Goal: Information Seeking & Learning: Learn about a topic

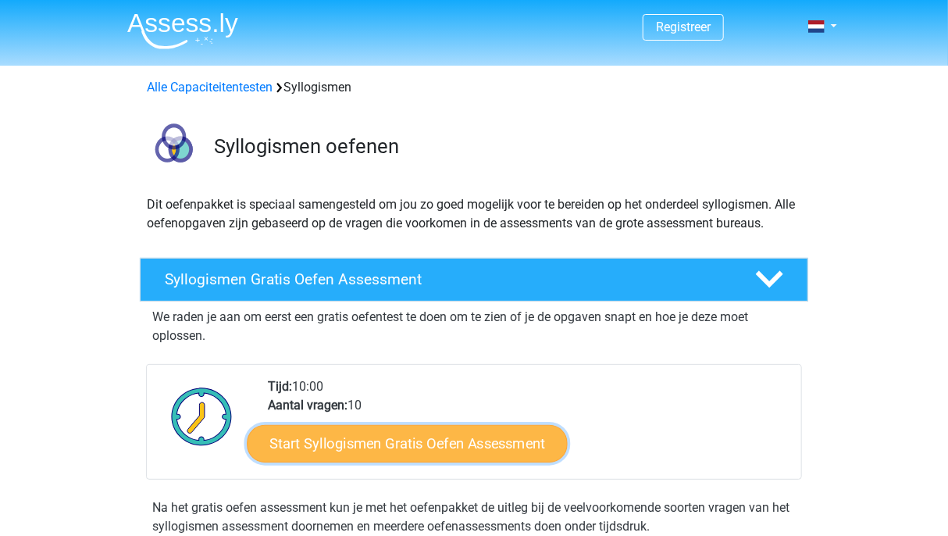
click at [429, 448] on link "Start Syllogismen Gratis Oefen Assessment" at bounding box center [408, 442] width 321 height 37
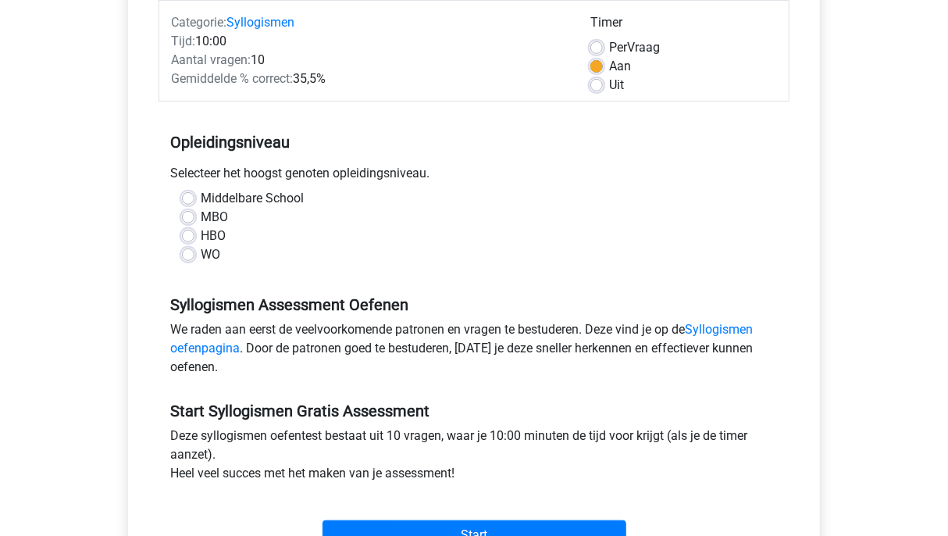
scroll to position [211, 0]
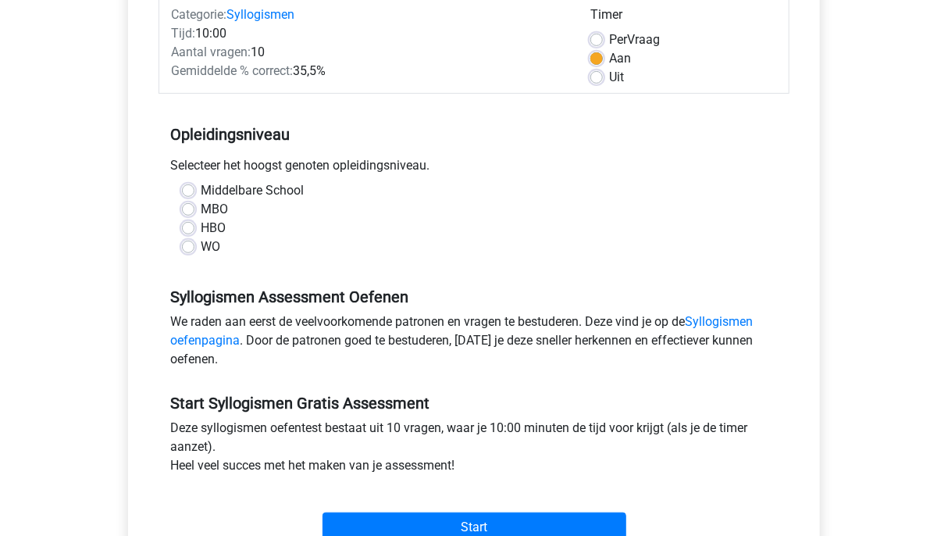
click at [201, 191] on label "Middelbare School" at bounding box center [252, 190] width 103 height 19
click at [187, 191] on input "Middelbare School" at bounding box center [188, 189] width 12 height 16
radio input "true"
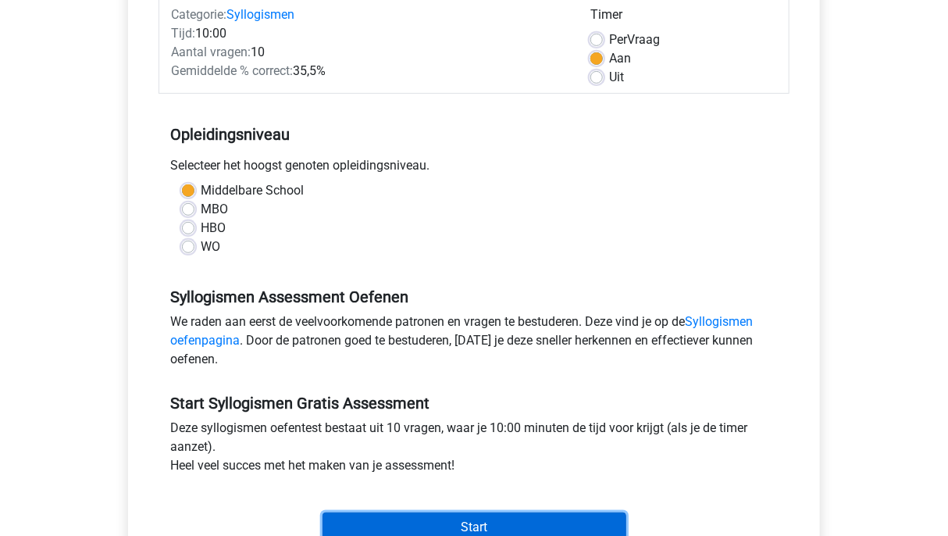
click at [453, 517] on input "Start" at bounding box center [474, 527] width 304 height 30
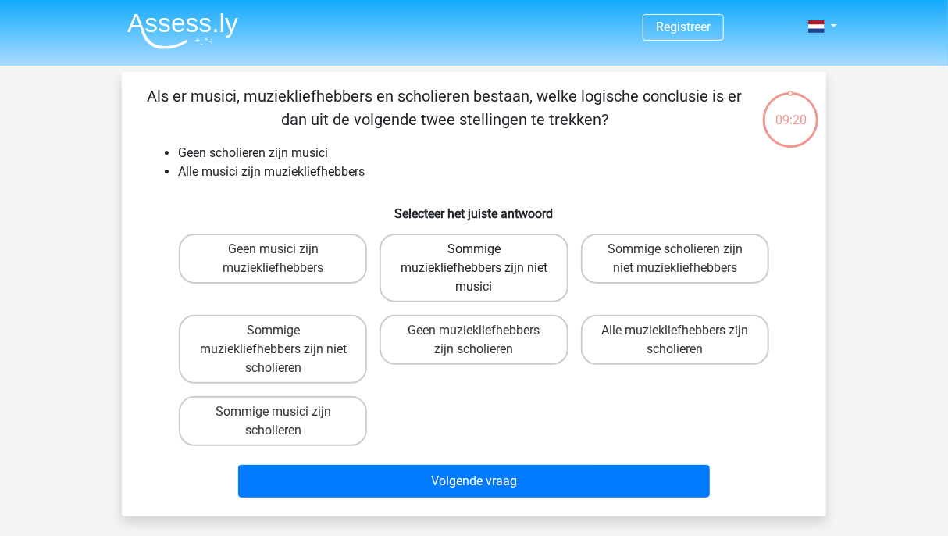
click at [495, 267] on label "Sommige muziekliefhebbers zijn niet musici" at bounding box center [473, 267] width 188 height 69
click at [484, 259] on input "Sommige muziekliefhebbers zijn niet musici" at bounding box center [479, 254] width 10 height 10
radio input "true"
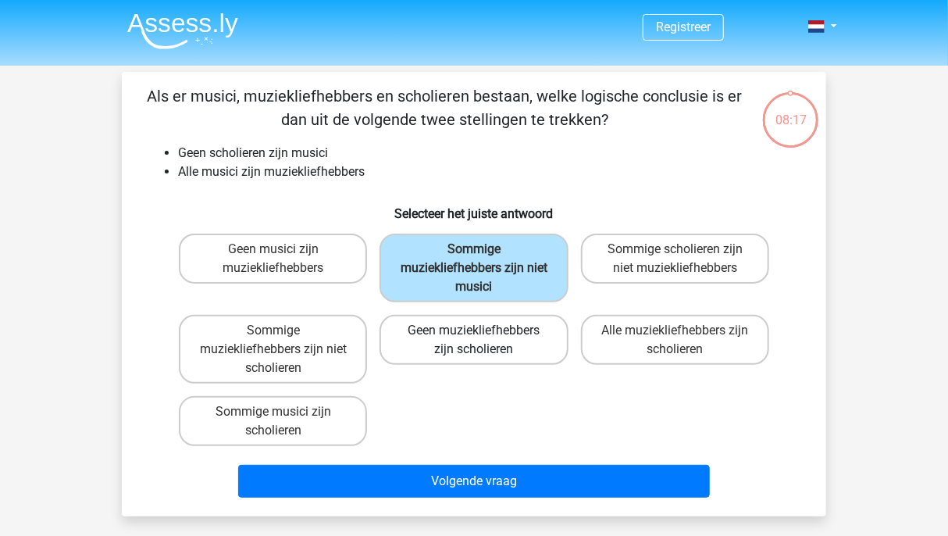
click at [514, 341] on label "Geen muziekliefhebbers zijn scholieren" at bounding box center [473, 340] width 188 height 50
click at [484, 340] on input "Geen muziekliefhebbers zijn scholieren" at bounding box center [479, 335] width 10 height 10
radio input "true"
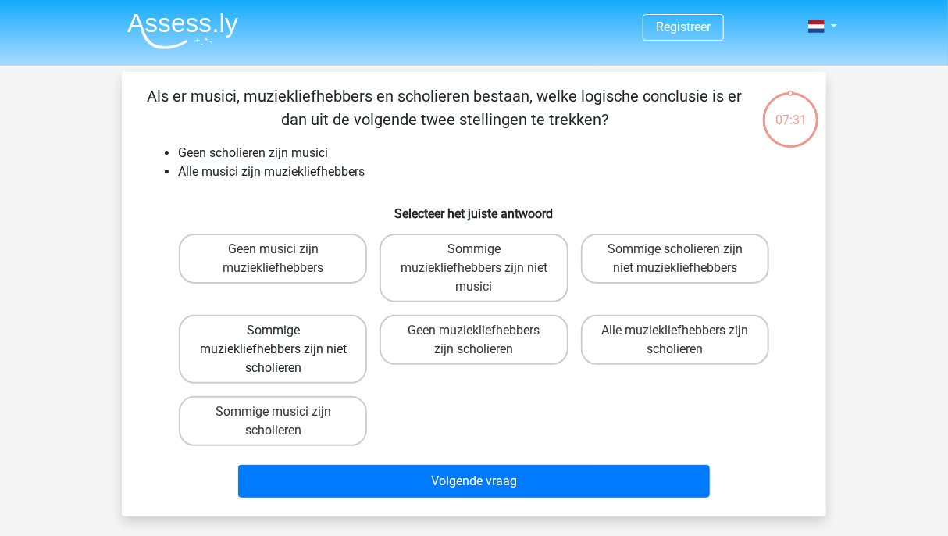
click at [329, 345] on label "Sommige muziekliefhebbers zijn niet scholieren" at bounding box center [273, 349] width 188 height 69
click at [283, 340] on input "Sommige muziekliefhebbers zijn niet scholieren" at bounding box center [278, 335] width 10 height 10
radio input "true"
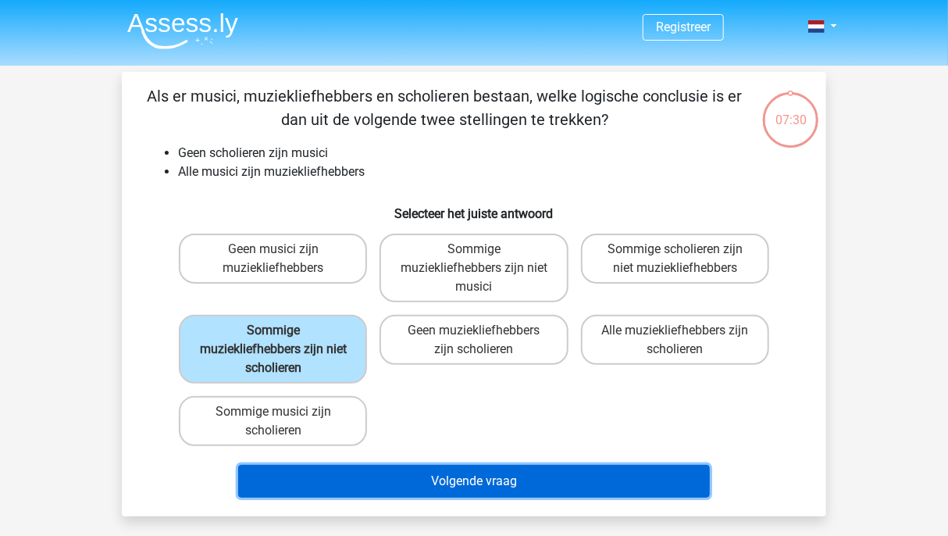
click at [479, 479] on button "Volgende vraag" at bounding box center [474, 481] width 472 height 33
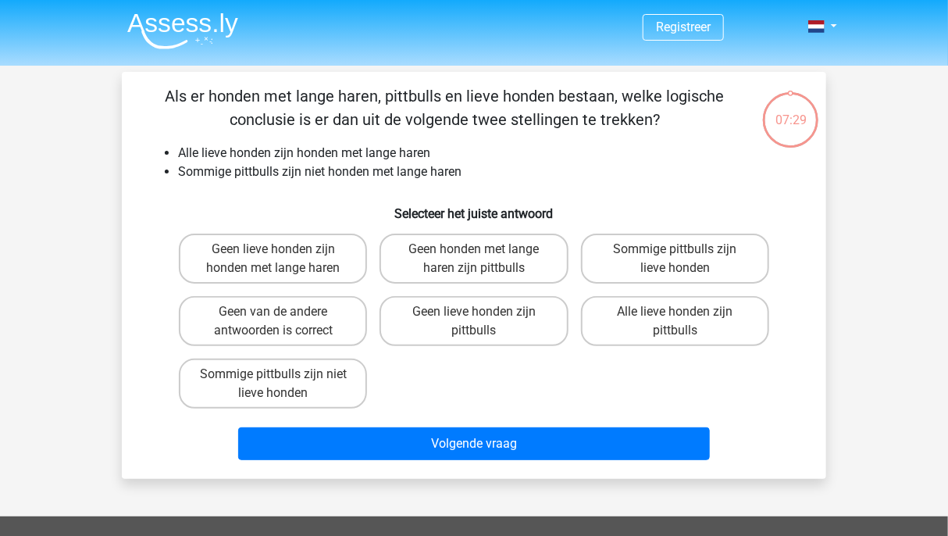
scroll to position [72, 0]
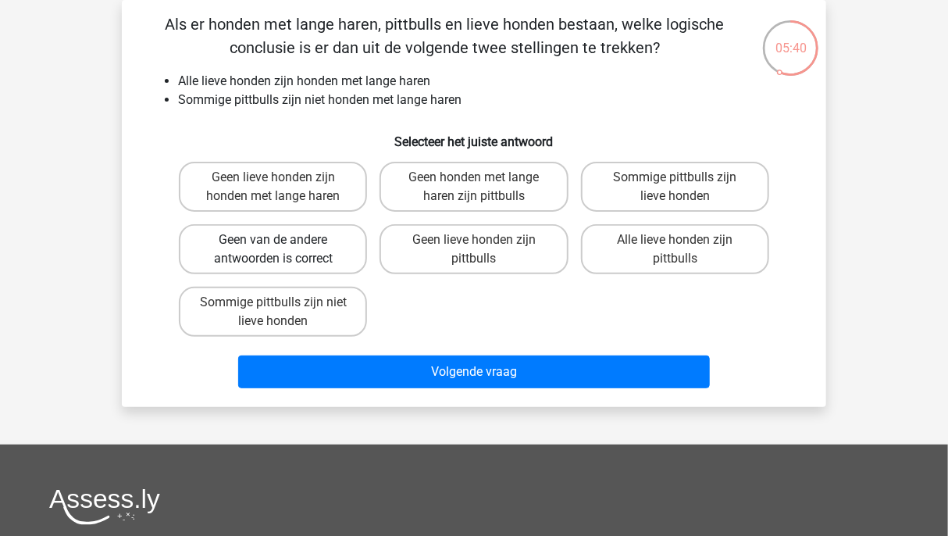
click at [307, 265] on label "Geen van de andere antwoorden is correct" at bounding box center [273, 249] width 188 height 50
click at [283, 250] on input "Geen van de andere antwoorden is correct" at bounding box center [278, 245] width 10 height 10
radio input "true"
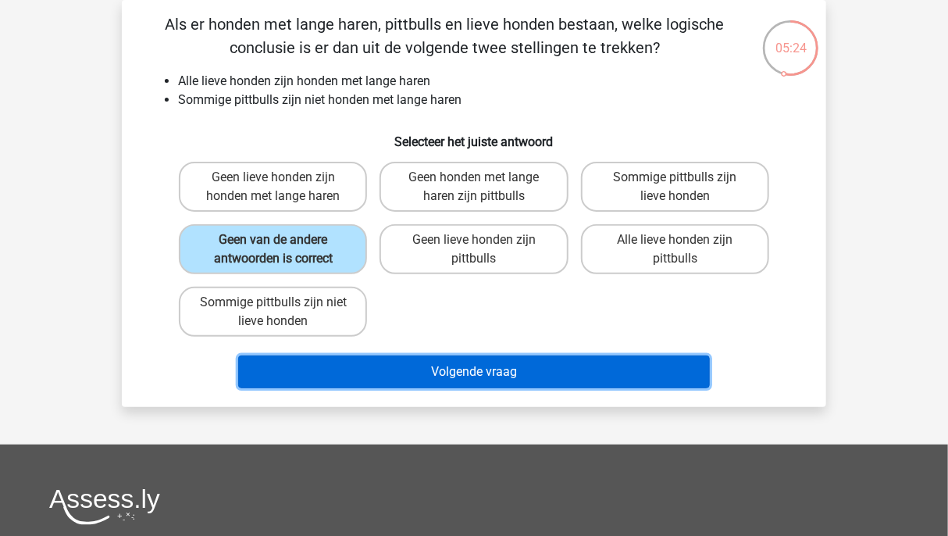
click at [419, 356] on button "Volgende vraag" at bounding box center [474, 371] width 472 height 33
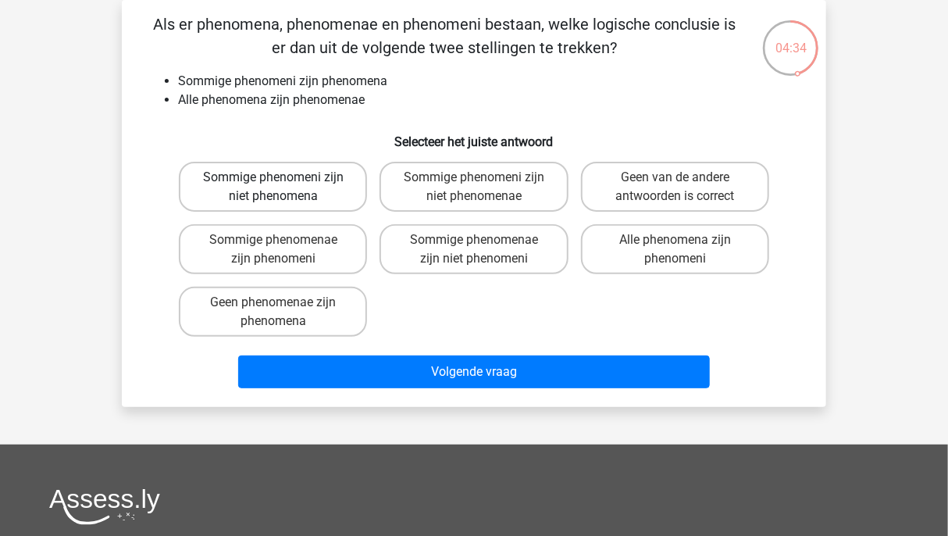
click at [331, 191] on label "Sommige phenomeni zijn niet phenomena" at bounding box center [273, 187] width 188 height 50
click at [283, 187] on input "Sommige phenomeni zijn niet phenomena" at bounding box center [278, 182] width 10 height 10
radio input "true"
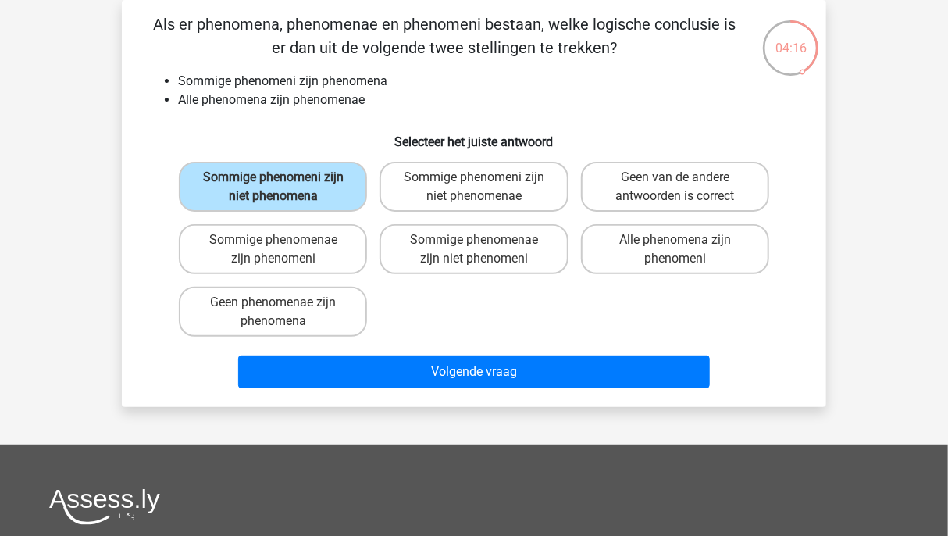
click at [728, 219] on div "Alle phenomena zijn phenomeni" at bounding box center [675, 249] width 201 height 62
click at [331, 253] on label "Sommige phenomenae zijn phenomeni" at bounding box center [273, 249] width 188 height 50
click at [283, 250] on input "Sommige phenomenae zijn phenomeni" at bounding box center [278, 245] width 10 height 10
radio input "true"
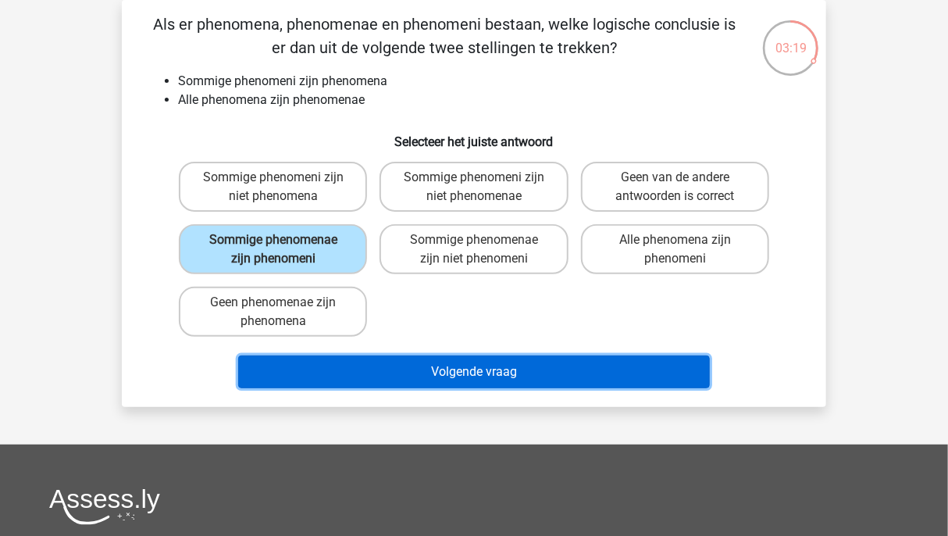
click at [506, 359] on button "Volgende vraag" at bounding box center [474, 371] width 472 height 33
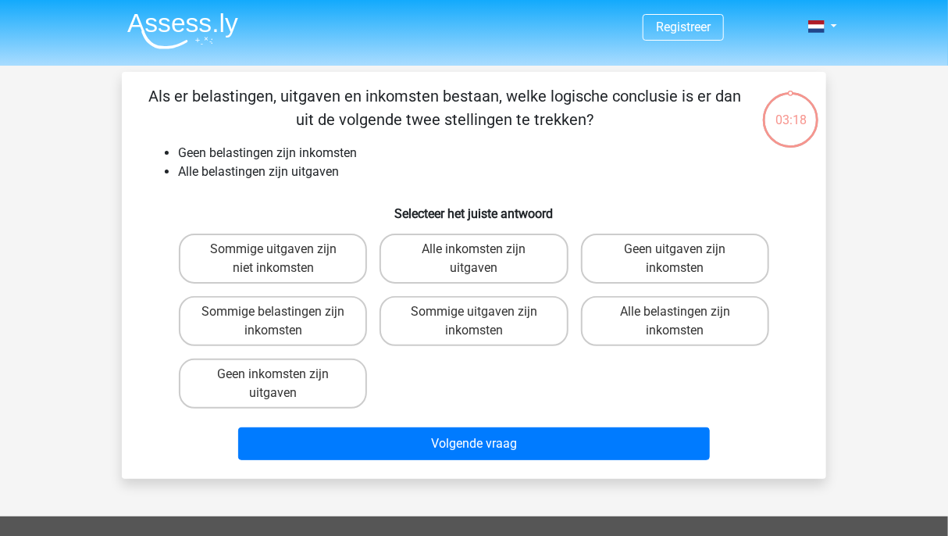
scroll to position [16, 0]
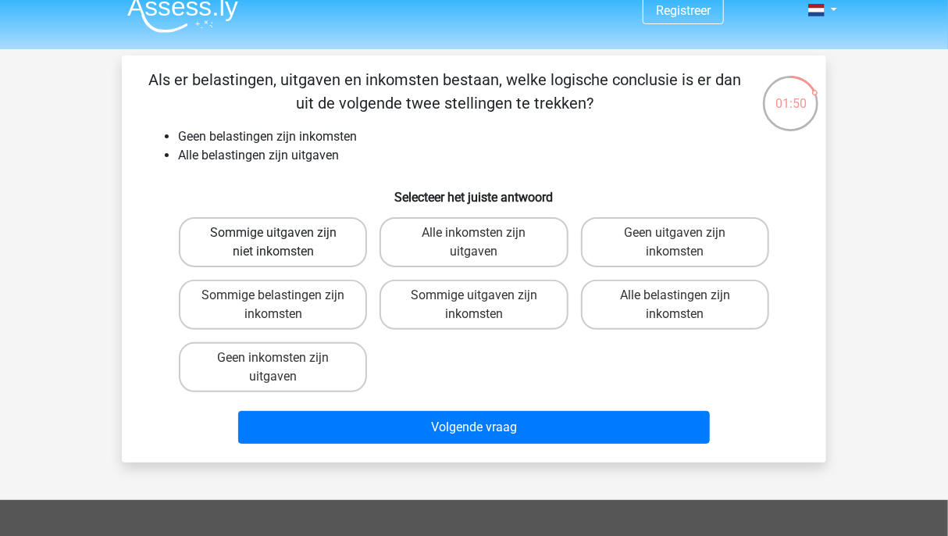
click at [344, 247] on label "Sommige uitgaven zijn niet inkomsten" at bounding box center [273, 242] width 188 height 50
click at [283, 243] on input "Sommige uitgaven zijn niet inkomsten" at bounding box center [278, 238] width 10 height 10
radio input "true"
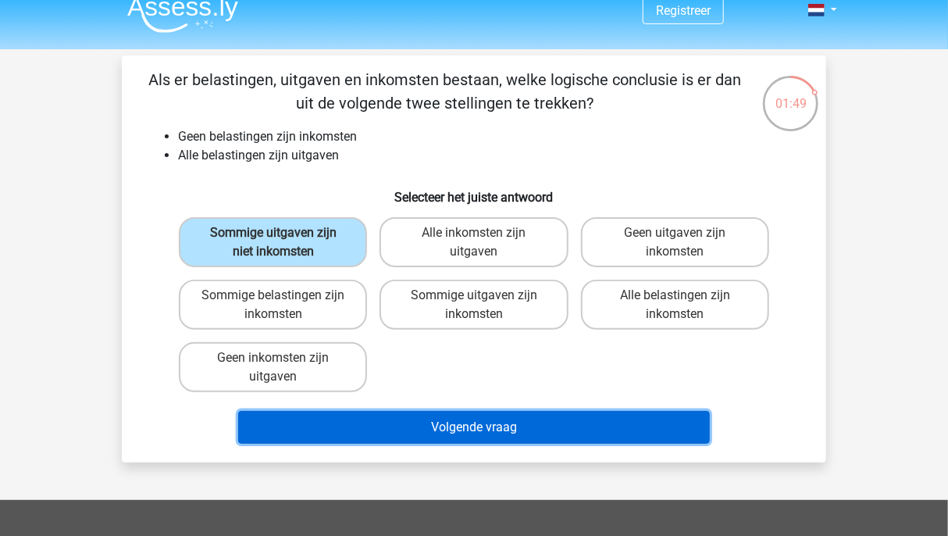
click at [533, 415] on button "Volgende vraag" at bounding box center [474, 427] width 472 height 33
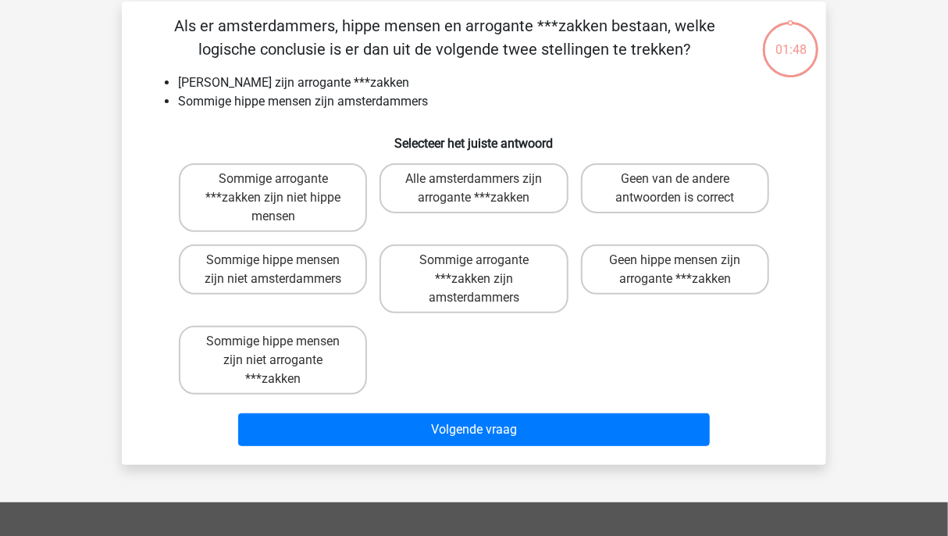
scroll to position [72, 0]
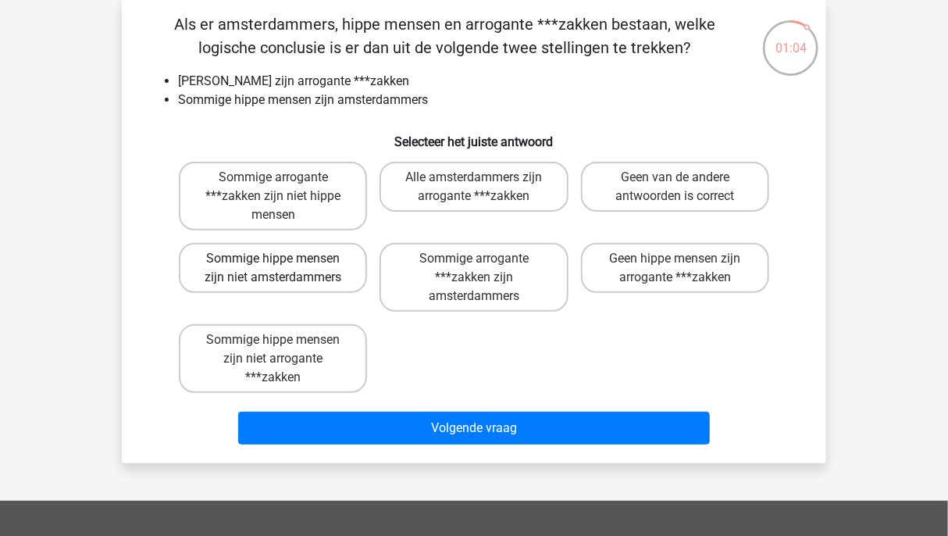
click at [347, 291] on label "Sommige hippe mensen zijn niet amsterdammers" at bounding box center [273, 268] width 188 height 50
click at [283, 269] on input "Sommige hippe mensen zijn niet amsterdammers" at bounding box center [278, 263] width 10 height 10
radio input "true"
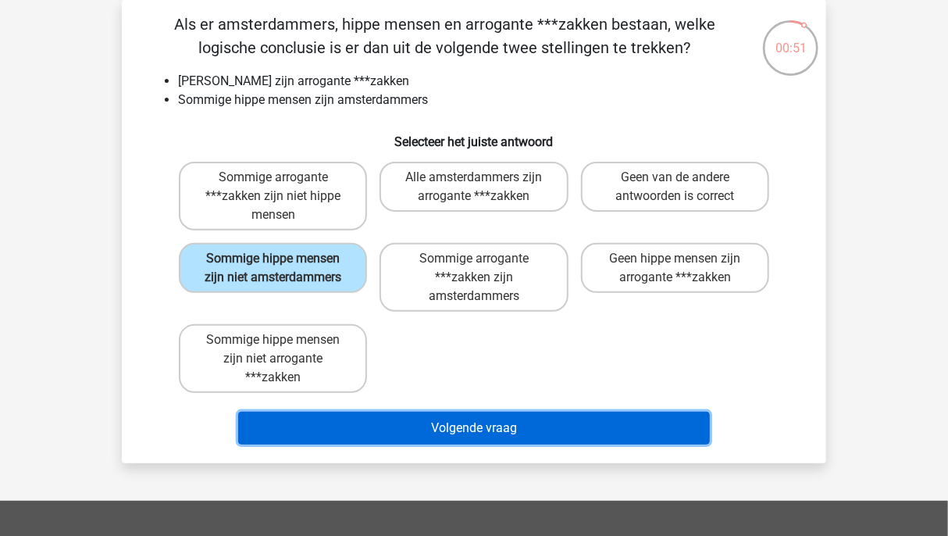
click at [518, 428] on button "Volgende vraag" at bounding box center [474, 427] width 472 height 33
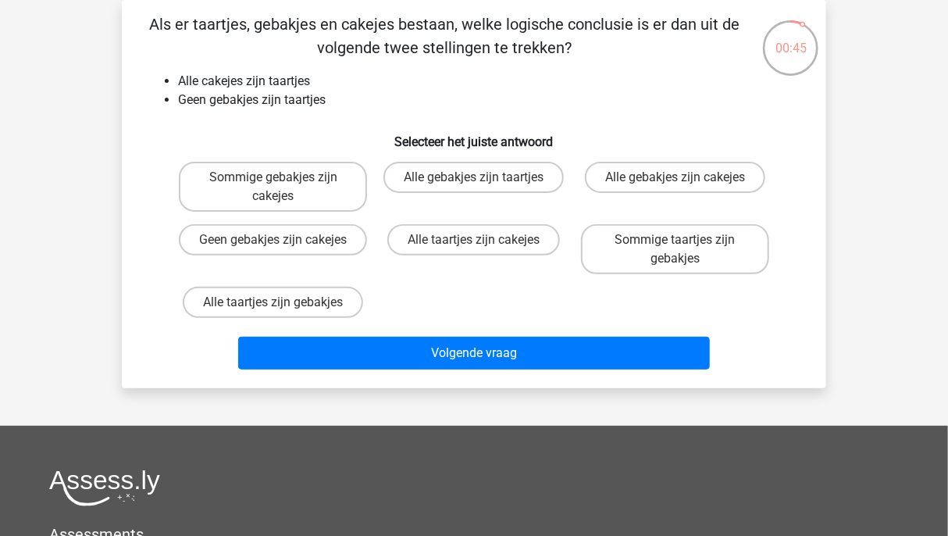
scroll to position [0, 0]
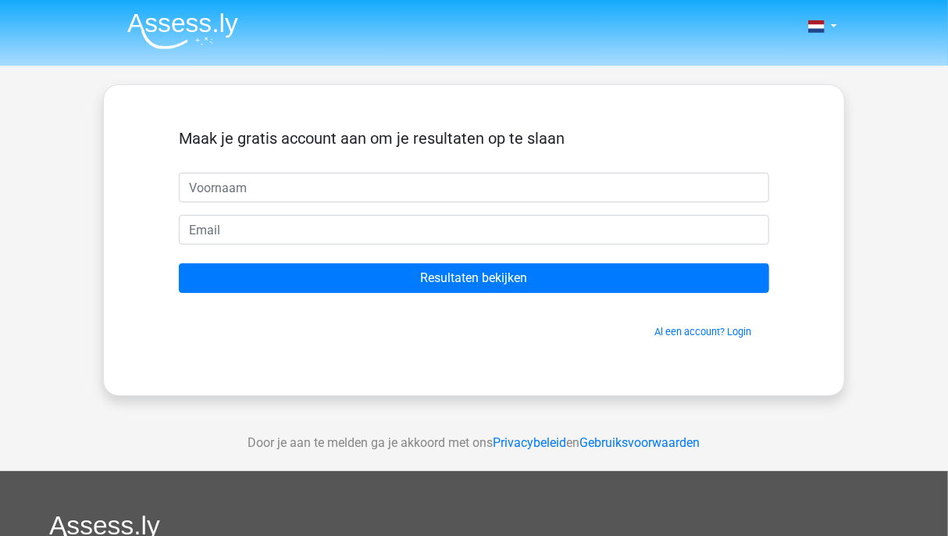
click at [151, 187] on div "Maak je gratis account aan om je resultaten op te slaan Resultaten bekijken Al …" at bounding box center [473, 240] width 665 height 235
click at [627, 207] on form "Maak je gratis account aan om je resultaten op te slaan Resultaten bekijken Al …" at bounding box center [474, 234] width 590 height 210
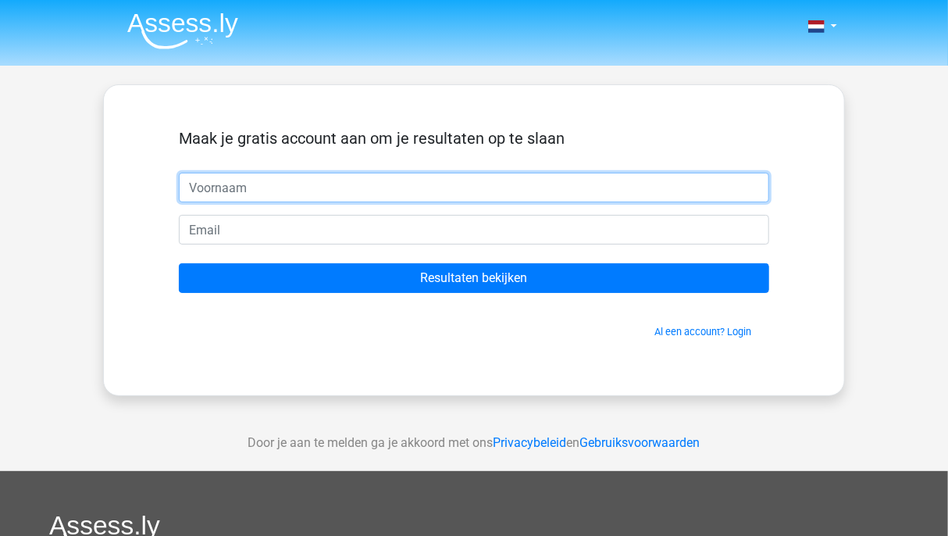
drag, startPoint x: 601, startPoint y: 190, endPoint x: 576, endPoint y: 182, distance: 26.2
click at [576, 182] on input "text" at bounding box center [474, 188] width 590 height 30
type input "mel"
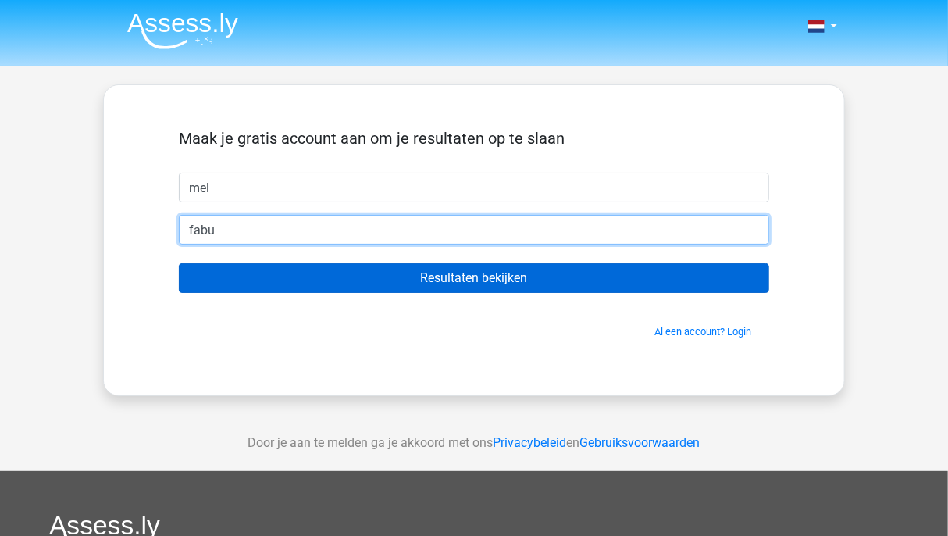
type input "[EMAIL_ADDRESS][DOMAIN_NAME]"
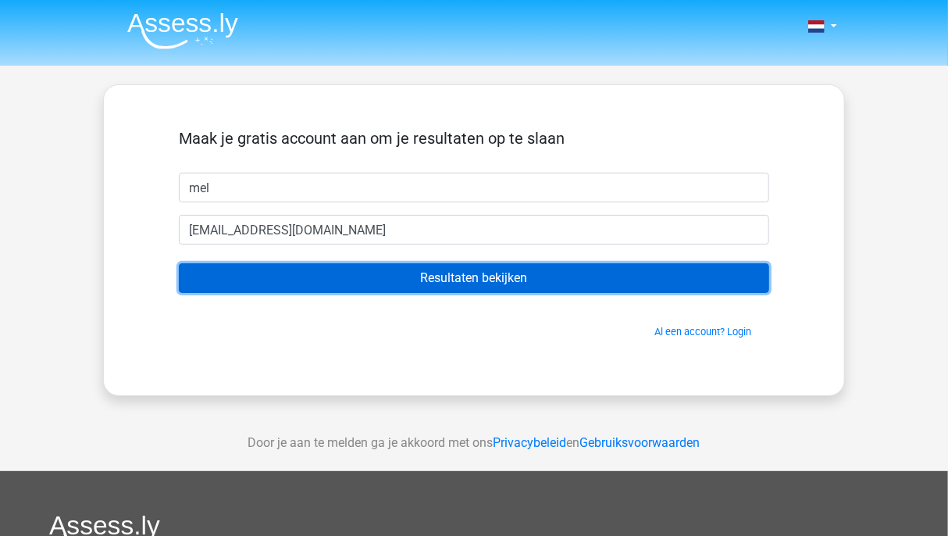
click at [409, 289] on input "Resultaten bekijken" at bounding box center [474, 278] width 590 height 30
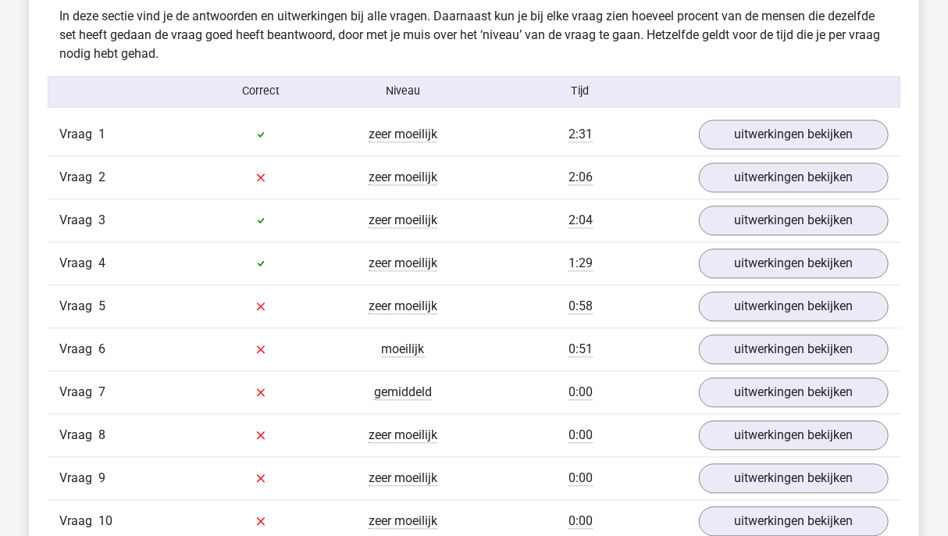
scroll to position [1238, 0]
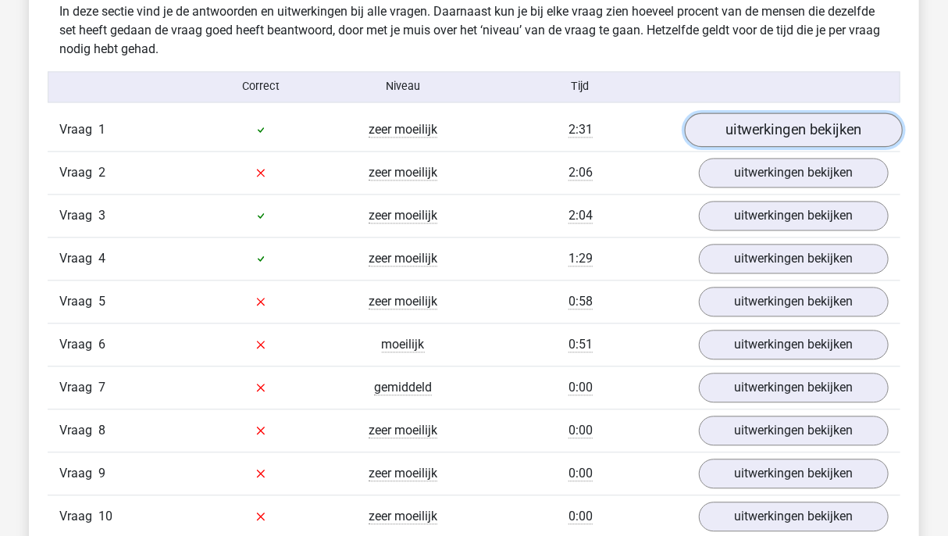
click at [771, 135] on link "uitwerkingen bekijken" at bounding box center [794, 129] width 218 height 34
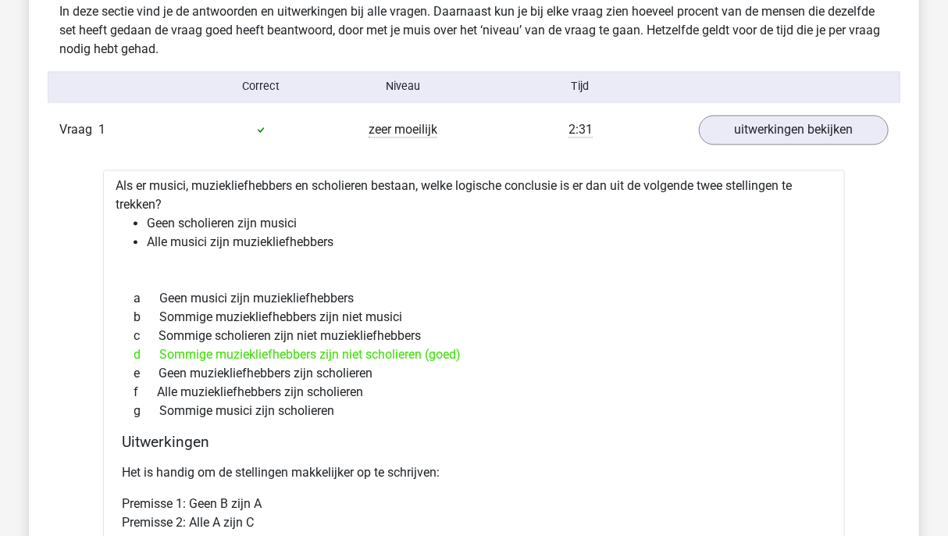
drag, startPoint x: 946, startPoint y: 198, endPoint x: 946, endPoint y: 208, distance: 10.2
drag, startPoint x: 946, startPoint y: 208, endPoint x: 954, endPoint y: 232, distance: 24.7
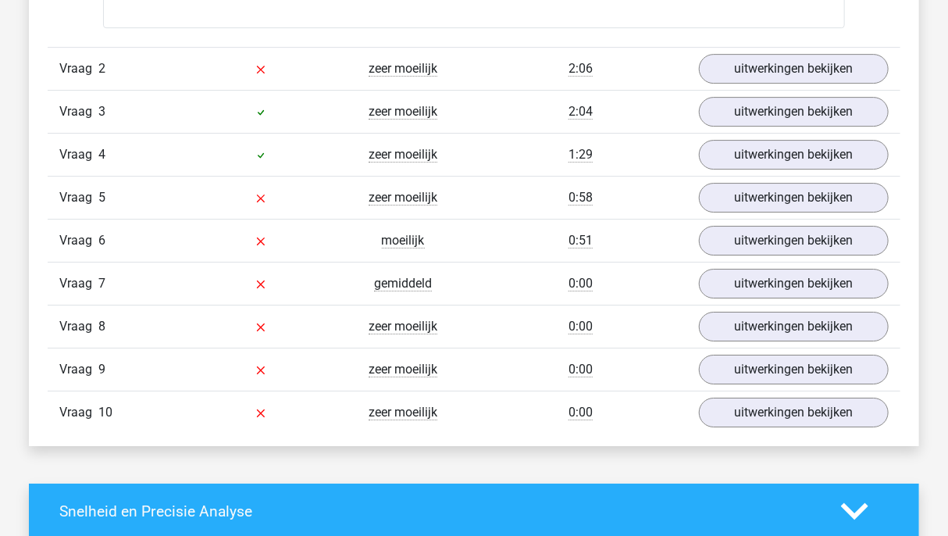
scroll to position [1981, 0]
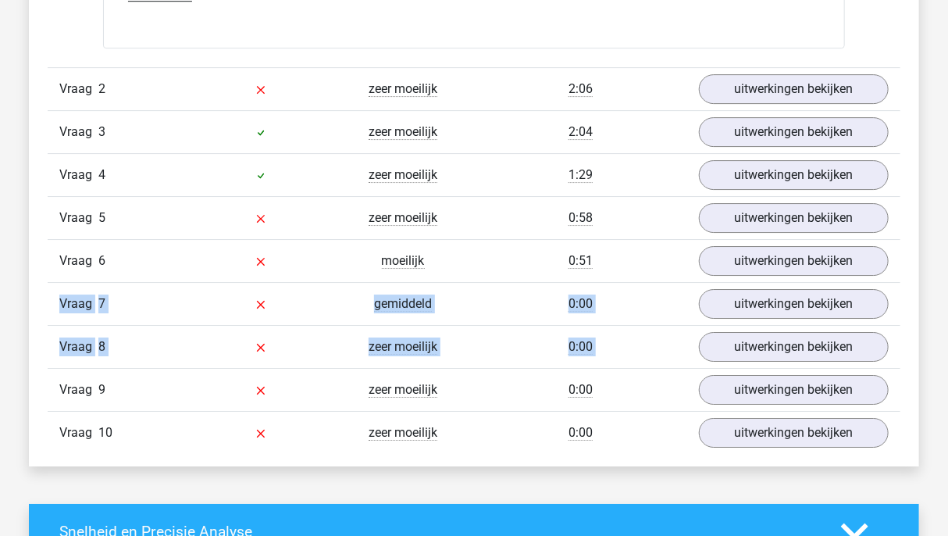
drag, startPoint x: 946, startPoint y: 325, endPoint x: 959, endPoint y: 273, distance: 53.8
click at [947, 273] on html "Kies premium mel [EMAIL_ADDRESS][DOMAIN_NAME]" at bounding box center [474, 61] width 948 height 4085
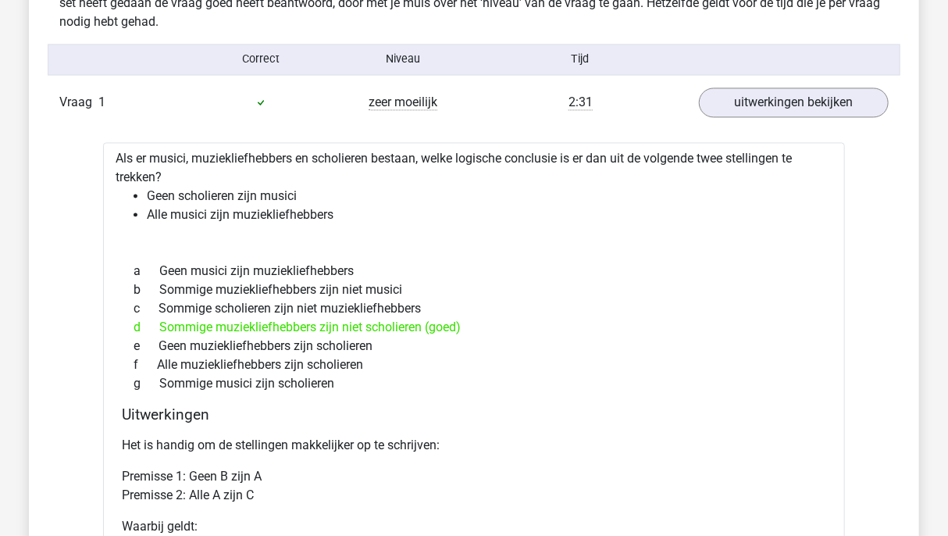
scroll to position [1276, 0]
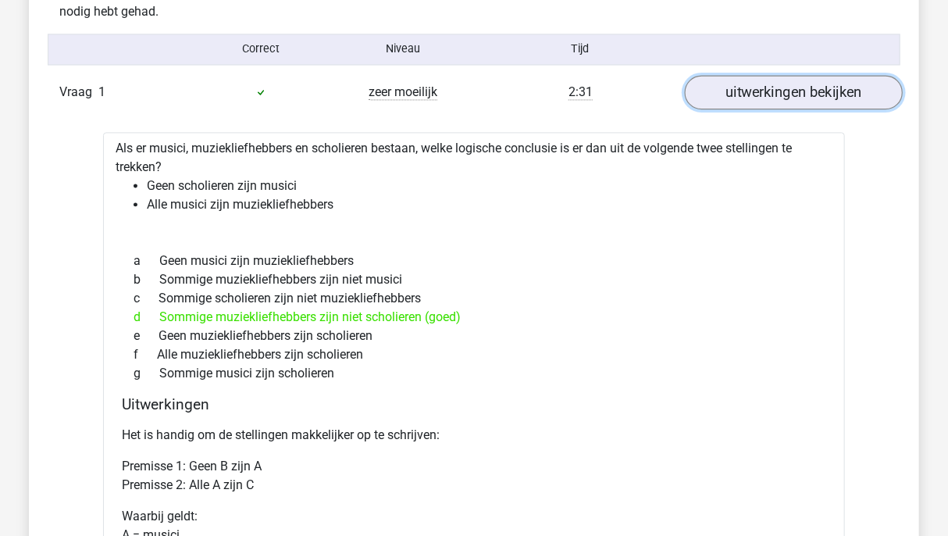
click at [821, 77] on link "uitwerkingen bekijken" at bounding box center [794, 92] width 218 height 34
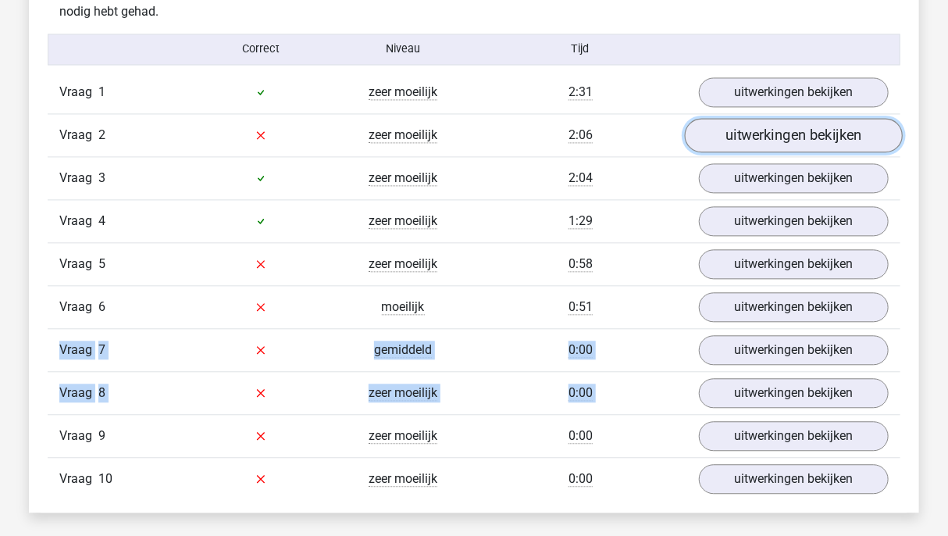
click at [782, 134] on link "uitwerkingen bekijken" at bounding box center [794, 135] width 218 height 34
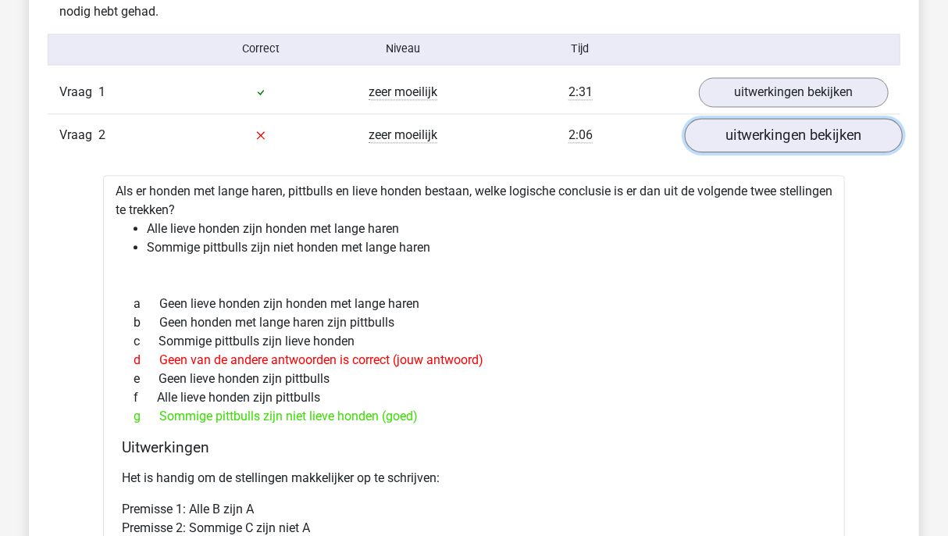
click at [782, 134] on link "uitwerkingen bekijken" at bounding box center [794, 135] width 218 height 34
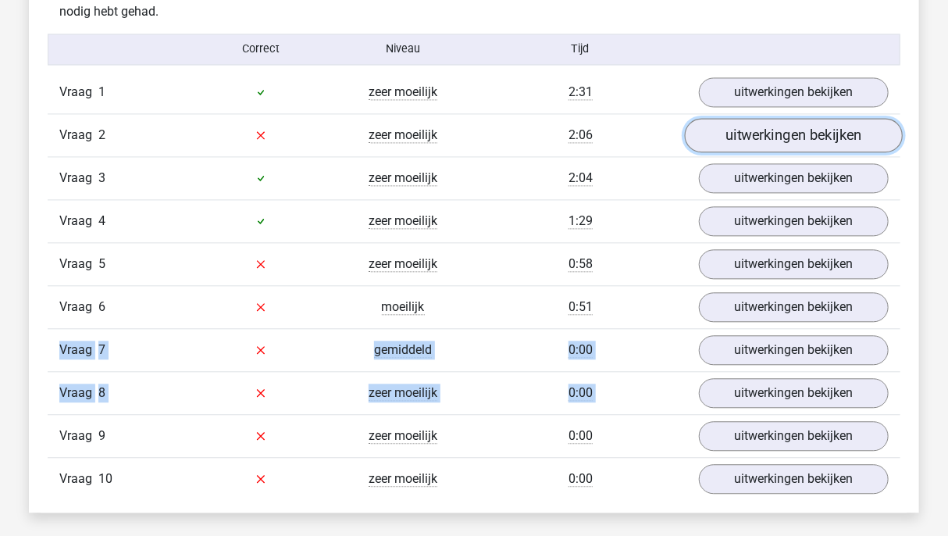
click at [782, 134] on link "uitwerkingen bekijken" at bounding box center [794, 135] width 218 height 34
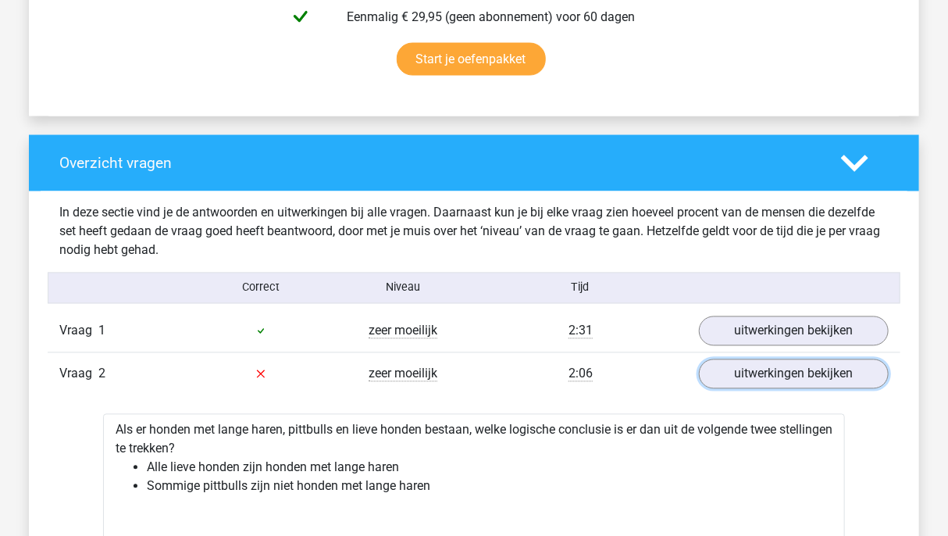
scroll to position [1168, 0]
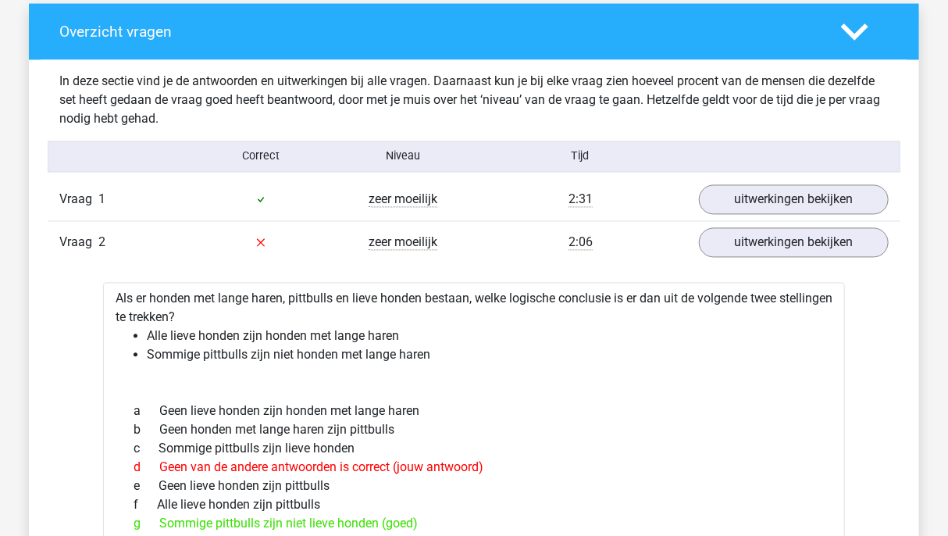
click at [818, 260] on div "Vraag 2 zeer moeilijk 2:06 uitwerkingen bekijken" at bounding box center [474, 242] width 853 height 43
click at [810, 248] on link "uitwerkingen bekijken" at bounding box center [794, 243] width 218 height 34
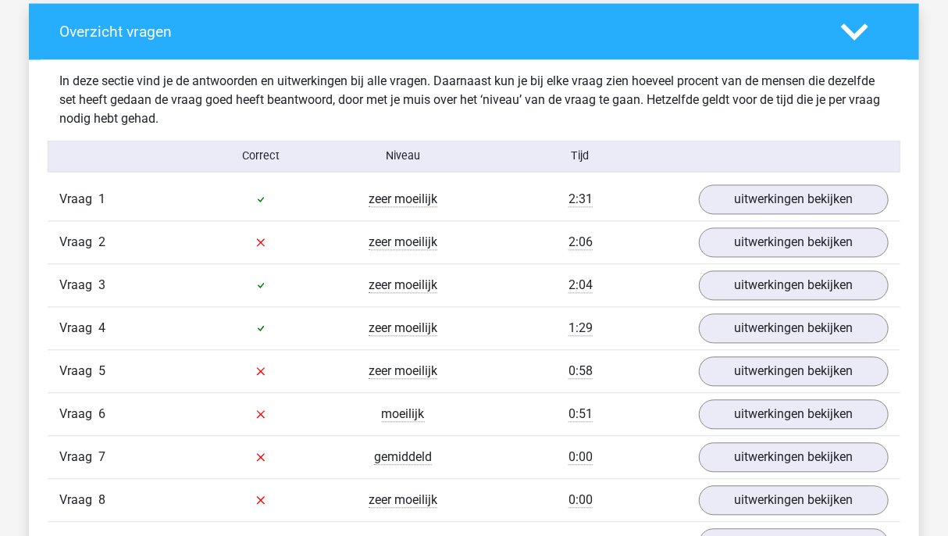
click at [793, 299] on div "Vraag 3 zeer moeilijk 2:04 uitwerkingen bekijken" at bounding box center [474, 285] width 853 height 43
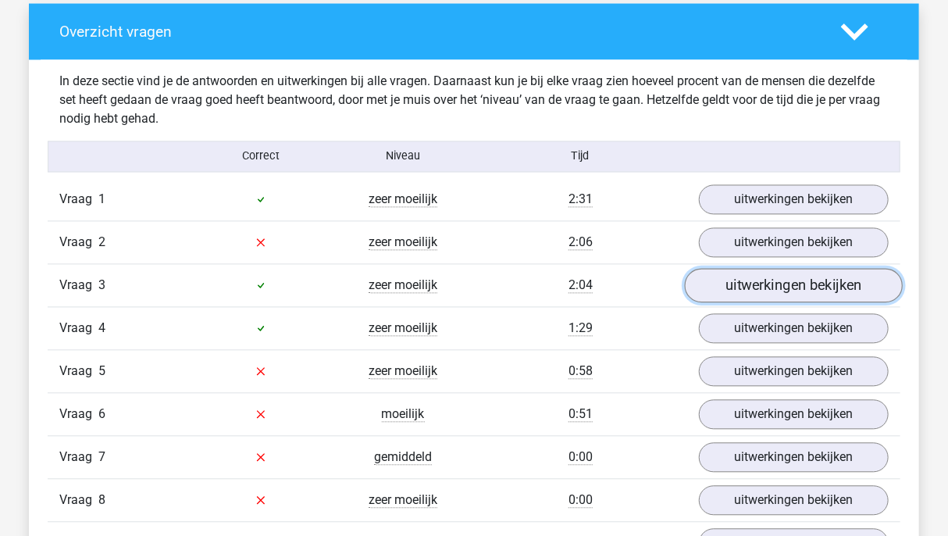
click at [788, 295] on link "uitwerkingen bekijken" at bounding box center [794, 286] width 218 height 34
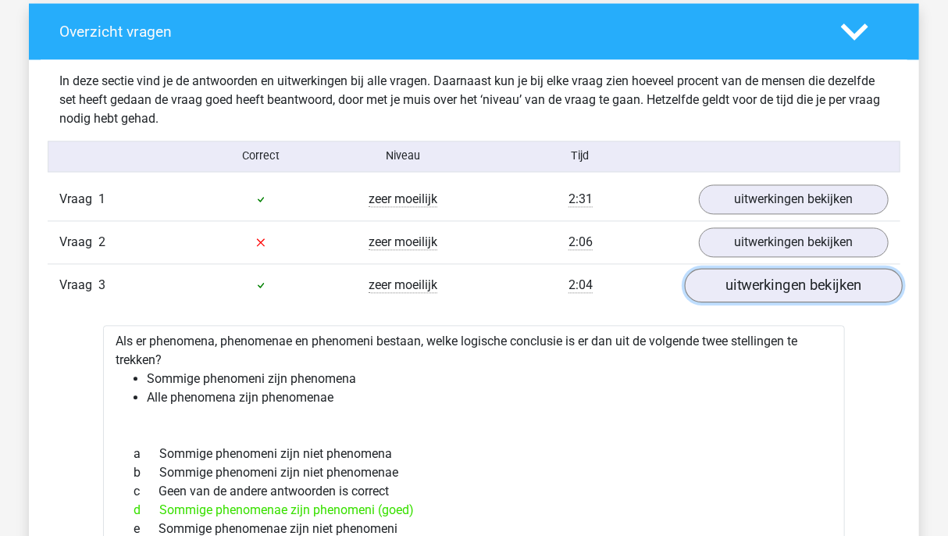
click at [806, 297] on link "uitwerkingen bekijken" at bounding box center [794, 286] width 218 height 34
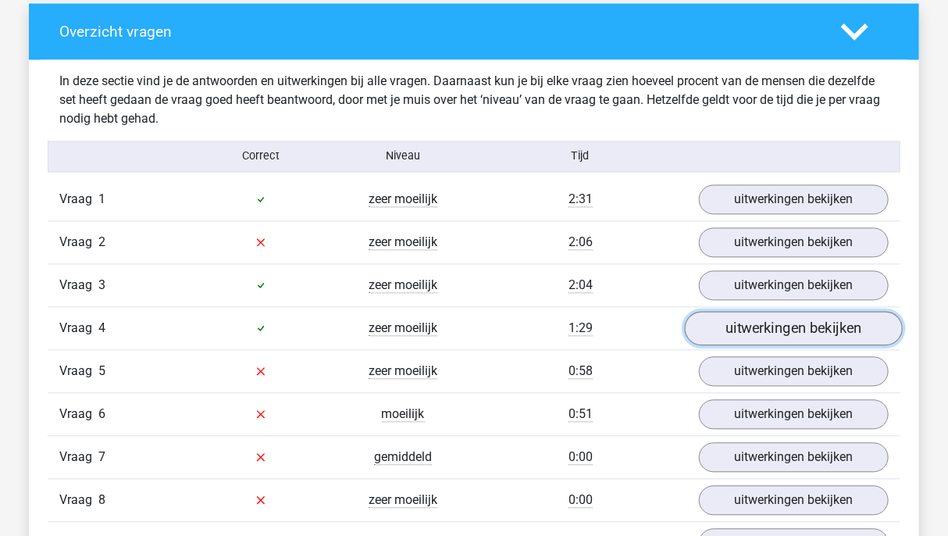
click at [775, 325] on link "uitwerkingen bekijken" at bounding box center [794, 329] width 218 height 34
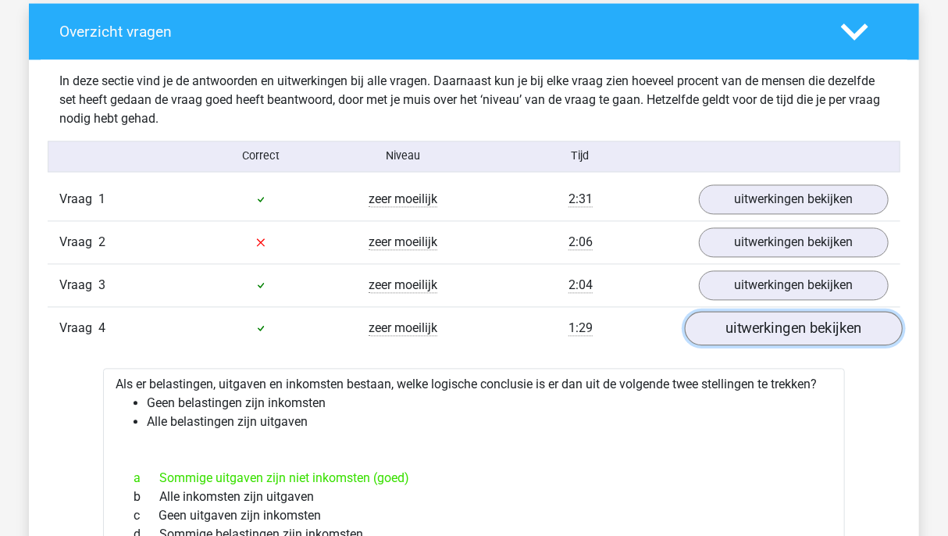
click at [775, 325] on link "uitwerkingen bekijken" at bounding box center [794, 329] width 218 height 34
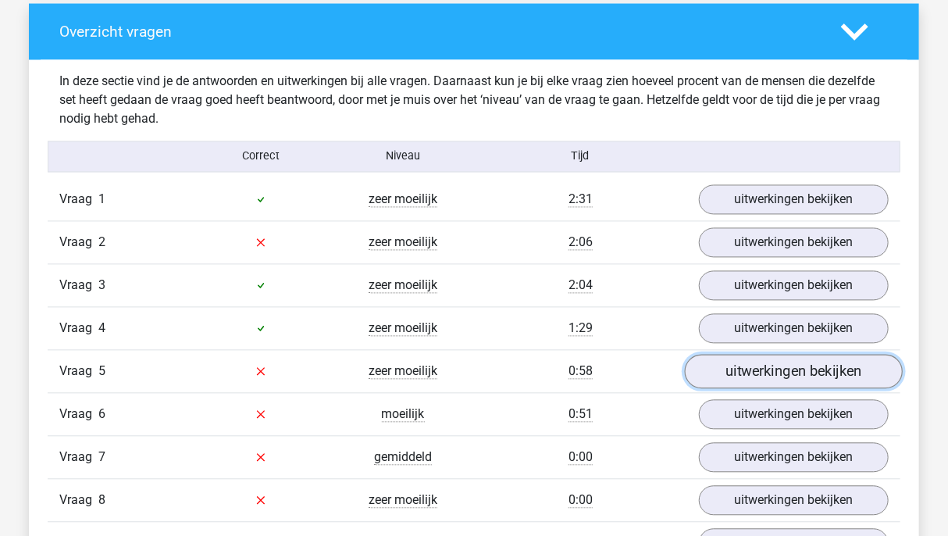
click at [793, 362] on link "uitwerkingen bekijken" at bounding box center [794, 371] width 218 height 34
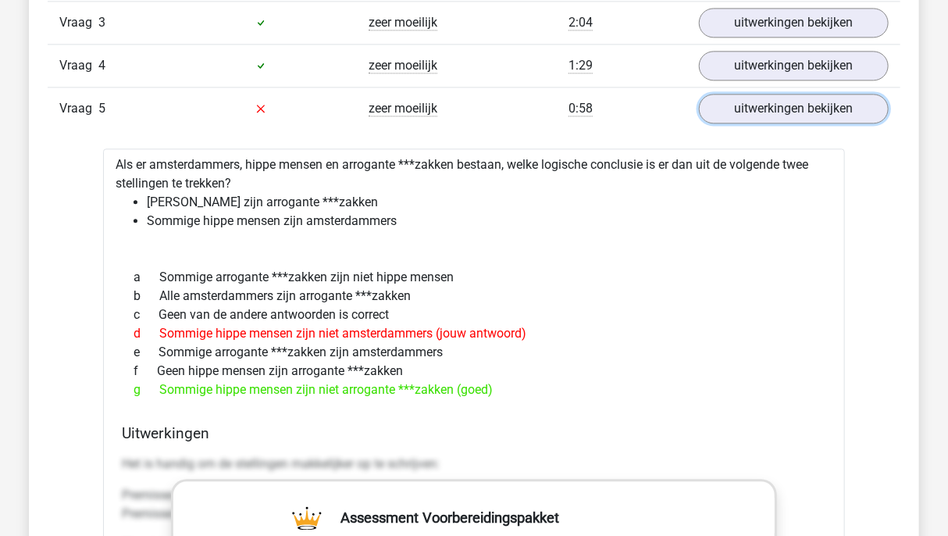
scroll to position [1427, 0]
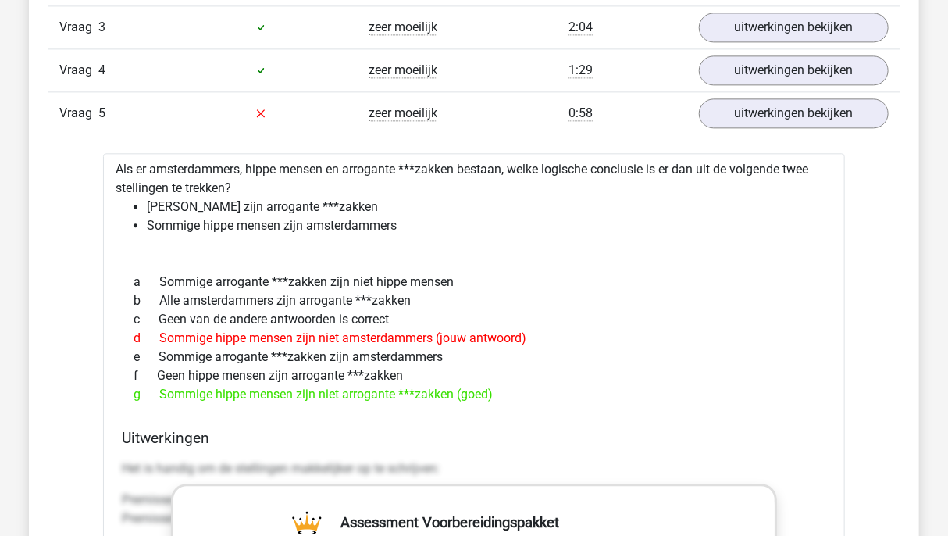
click at [728, 126] on div "Vraag 5 zeer moeilijk 0:58 uitwerkingen bekijken" at bounding box center [474, 112] width 853 height 43
click at [727, 116] on link "uitwerkingen bekijken" at bounding box center [794, 113] width 218 height 34
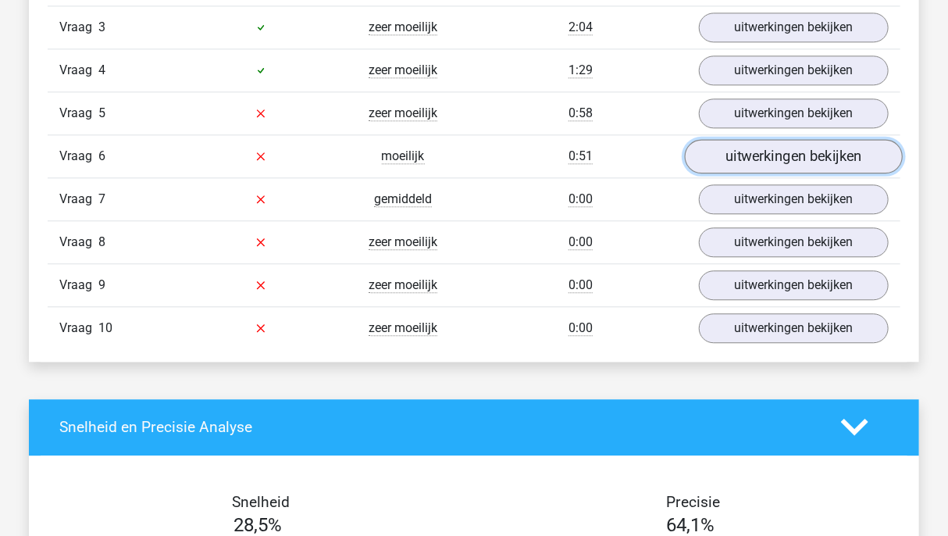
click at [718, 146] on link "uitwerkingen bekijken" at bounding box center [794, 156] width 218 height 34
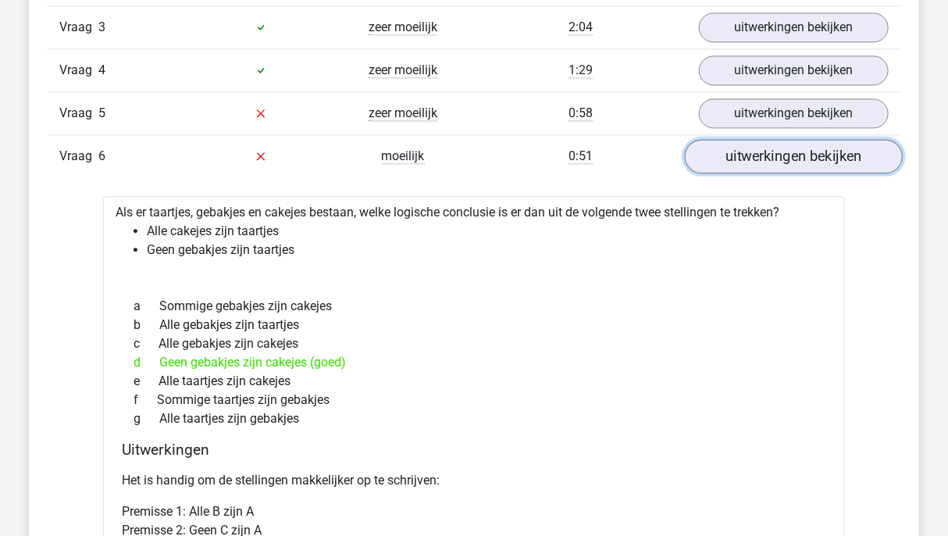
click at [718, 146] on link "uitwerkingen bekijken" at bounding box center [794, 156] width 218 height 34
